Goal: Task Accomplishment & Management: Manage account settings

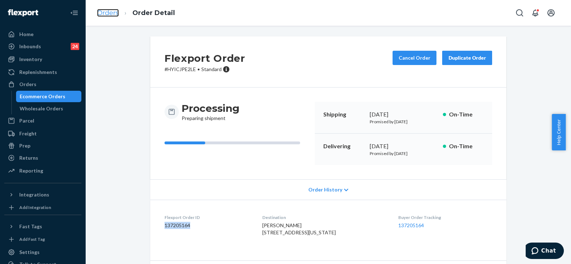
click at [107, 14] on link "Orders" at bounding box center [108, 13] width 22 height 8
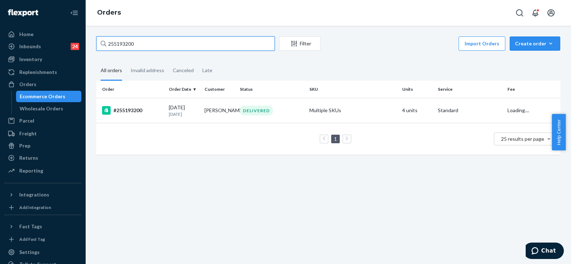
click at [121, 46] on input "255193200" at bounding box center [185, 43] width 178 height 14
paste input "4288061"
type input "254288061"
click at [164, 116] on td "#254288061" at bounding box center [131, 110] width 70 height 25
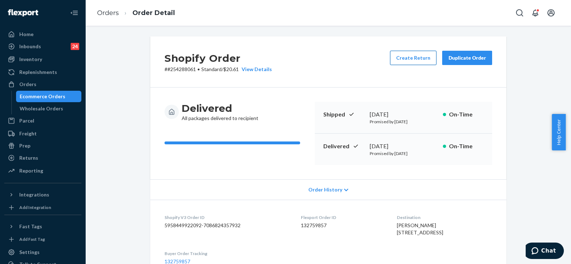
click at [417, 60] on button "Create Return" at bounding box center [413, 58] width 46 height 14
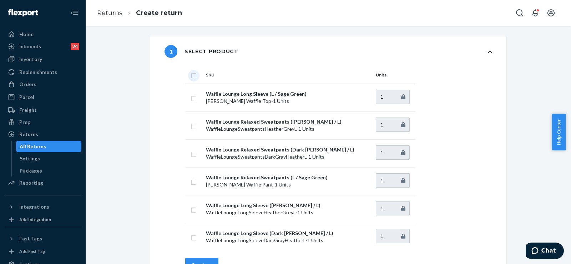
click at [192, 74] on input "checkbox" at bounding box center [194, 74] width 6 height 7
checkbox input "true"
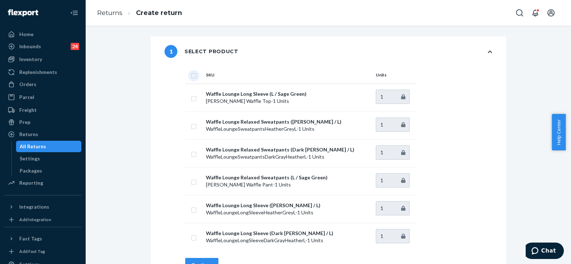
checkbox input "true"
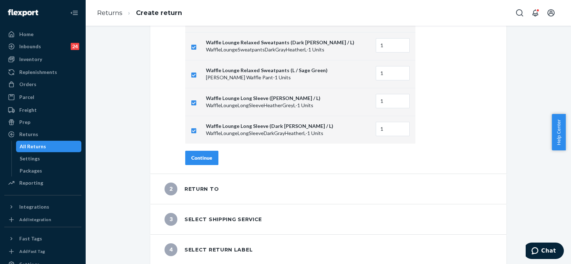
click at [205, 156] on div "Continue" at bounding box center [201, 157] width 21 height 7
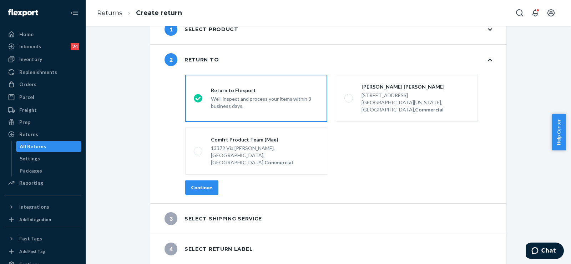
scroll to position [8, 0]
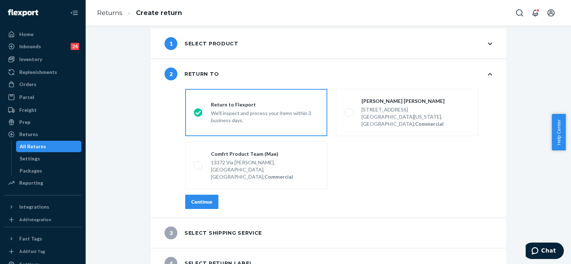
click at [202, 198] on div "Continue" at bounding box center [201, 201] width 21 height 7
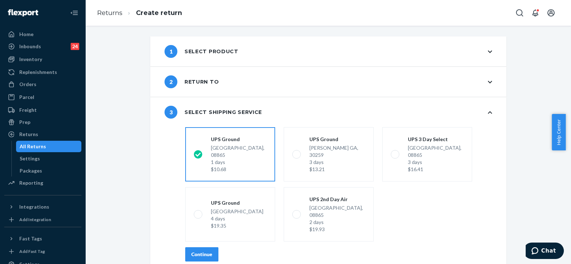
click at [201, 250] on div "Continue" at bounding box center [201, 253] width 21 height 7
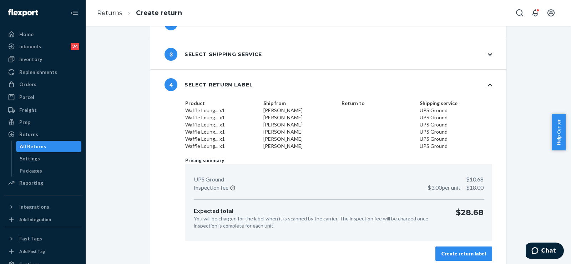
scroll to position [63, 0]
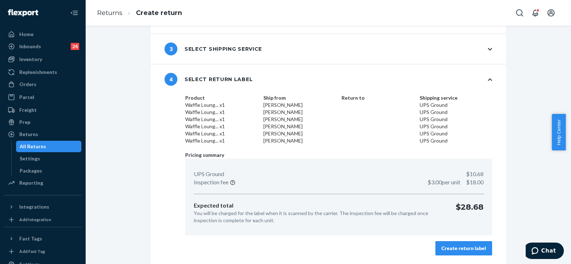
click at [467, 247] on div "Create return label" at bounding box center [463, 247] width 45 height 7
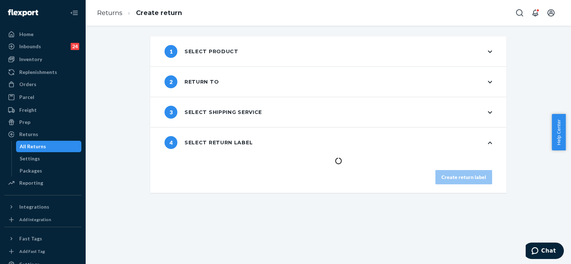
scroll to position [0, 0]
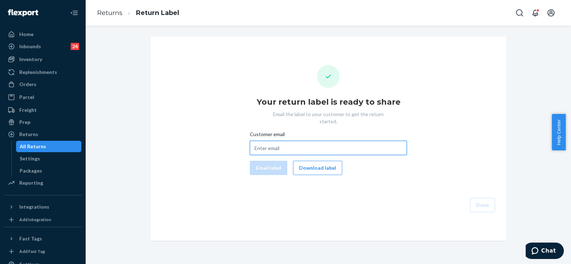
click at [318, 143] on input "Customer email" at bounding box center [328, 148] width 157 height 14
paste input "[EMAIL_ADDRESS][DOMAIN_NAME]"
type input "[EMAIL_ADDRESS][DOMAIN_NAME]"
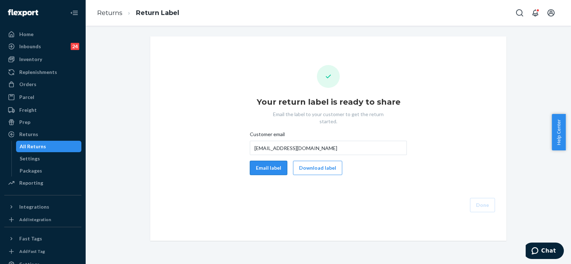
click at [265, 161] on button "Email label" at bounding box center [268, 168] width 37 height 14
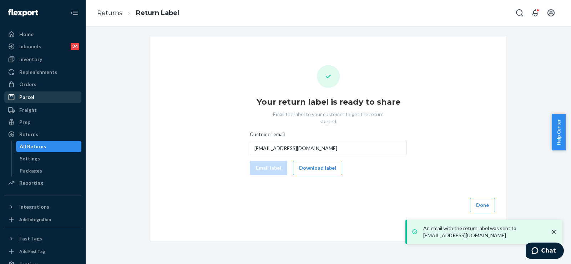
click at [39, 93] on div "Parcel" at bounding box center [43, 97] width 76 height 10
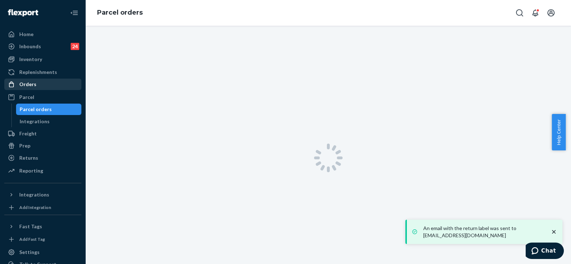
click at [40, 82] on div "Orders" at bounding box center [43, 84] width 76 height 10
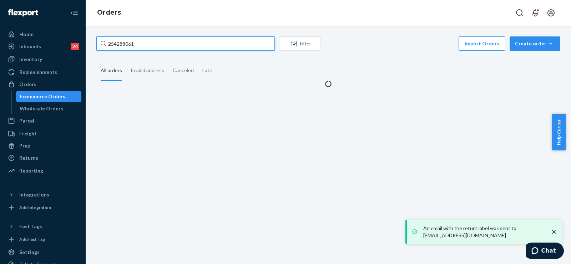
click at [120, 44] on input "254288061" at bounding box center [185, 43] width 178 height 14
paste input "514854"
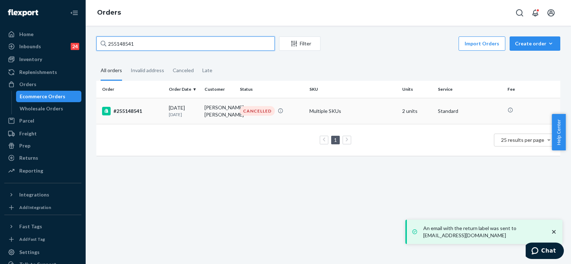
type input "255148541"
click at [170, 104] on div "[DATE] [DATE]" at bounding box center [184, 110] width 30 height 13
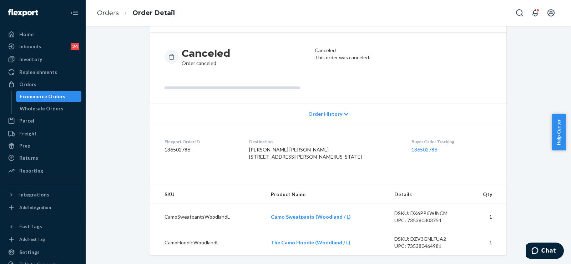
scroll to position [70, 0]
